Goal: Task Accomplishment & Management: Use online tool/utility

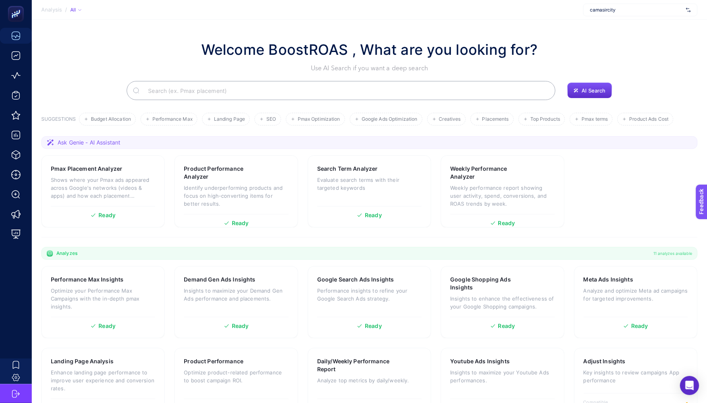
click at [540, 9] on span "camasircity" at bounding box center [636, 10] width 93 height 6
type input "suna"
click at [540, 24] on span "[URL][DOMAIN_NAME]" at bounding box center [614, 26] width 48 height 6
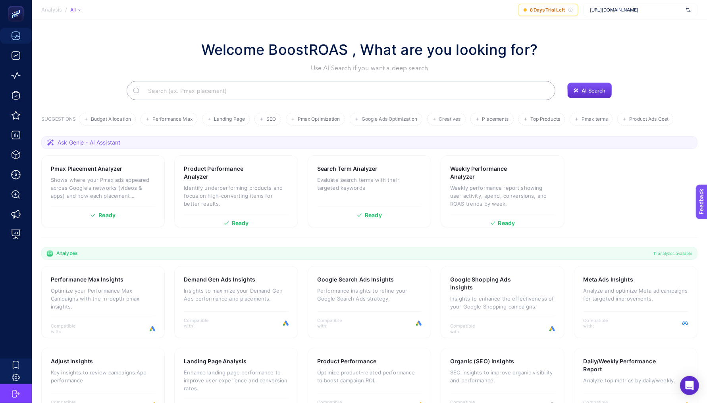
click at [540, 12] on span "[URL][DOMAIN_NAME]" at bounding box center [636, 10] width 93 height 6
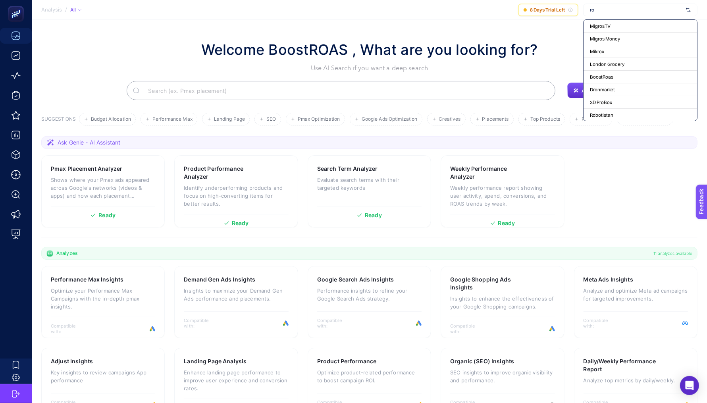
type input "rob"
type input "r"
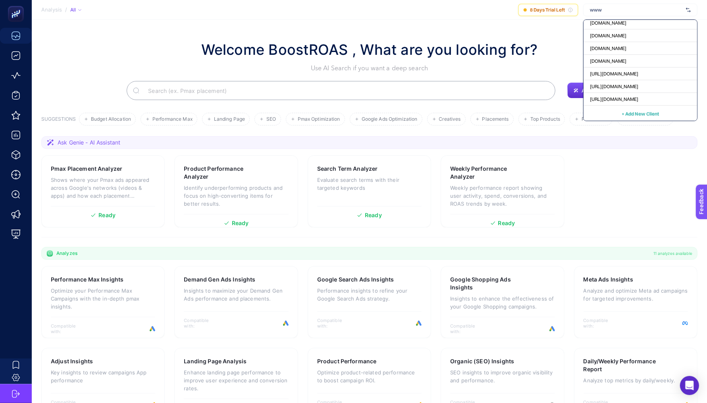
type input "www"
click at [171, 37] on section "Welcome BoostROAS , What are you looking for? Use AI Search if you want a deep …" at bounding box center [369, 265] width 675 height 491
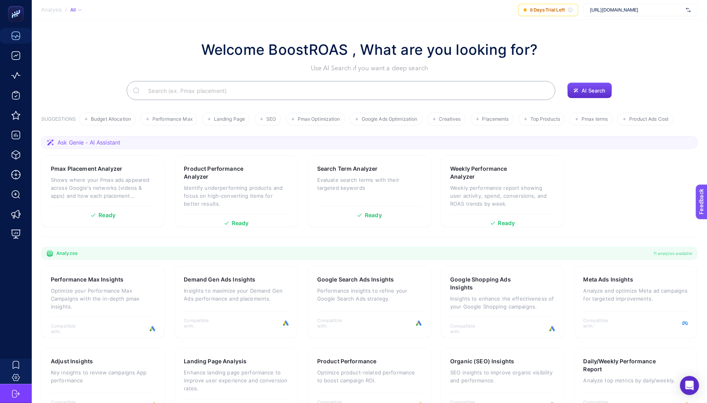
click at [130, 62] on div "Welcome BoostROAS , What are you looking for? Use AI Search if you want a deep …" at bounding box center [369, 56] width 656 height 34
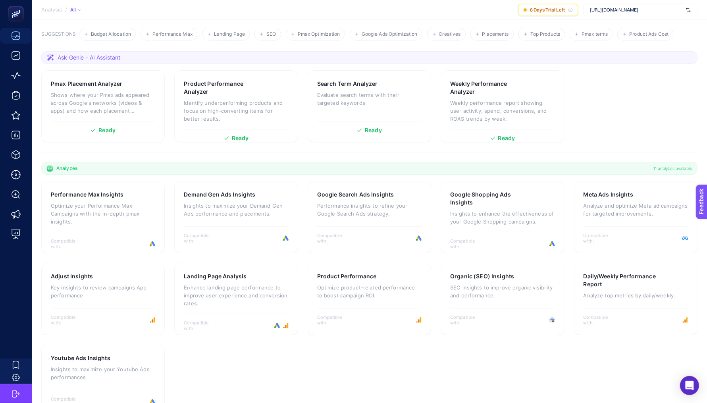
scroll to position [108, 0]
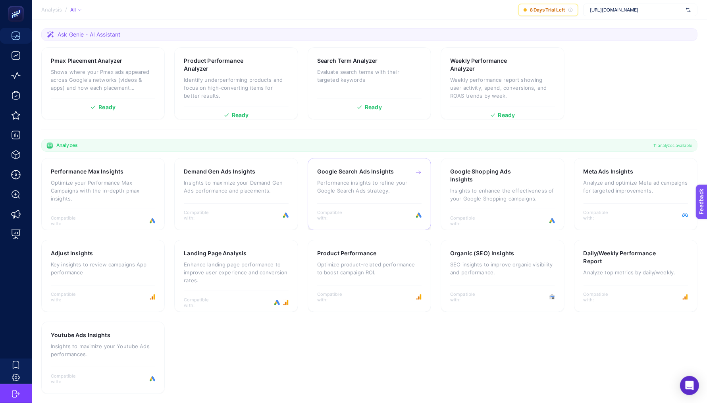
click at [355, 179] on p "Performance insights to refine your Google Search Ads strategy." at bounding box center [369, 187] width 104 height 16
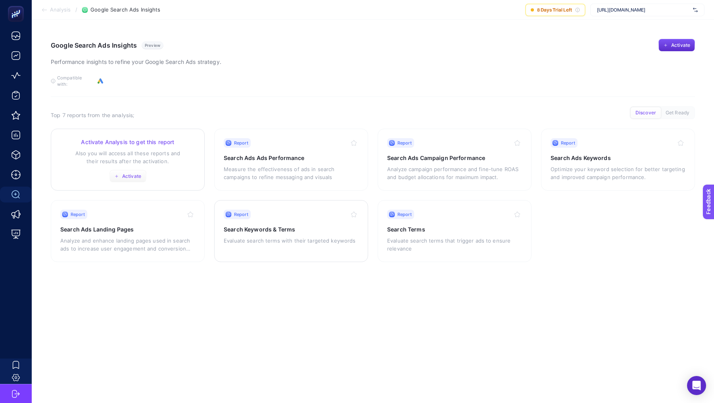
click at [137, 175] on button "Activate" at bounding box center [128, 176] width 37 height 13
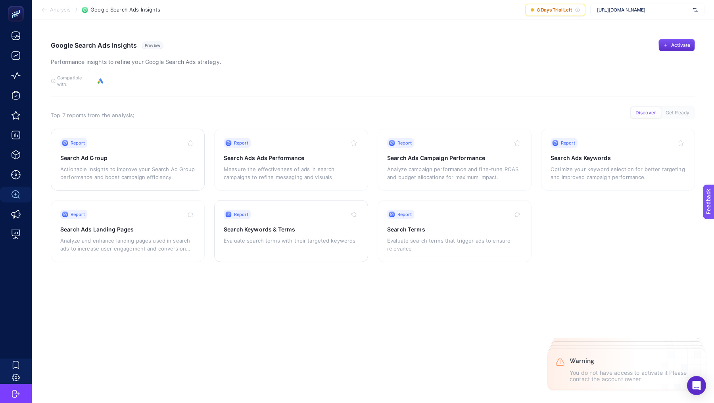
click at [289, 87] on section "Google Search Ads Insights Preview Performance insights to refine your Google S…" at bounding box center [373, 68] width 645 height 58
